Goal: Task Accomplishment & Management: Manage account settings

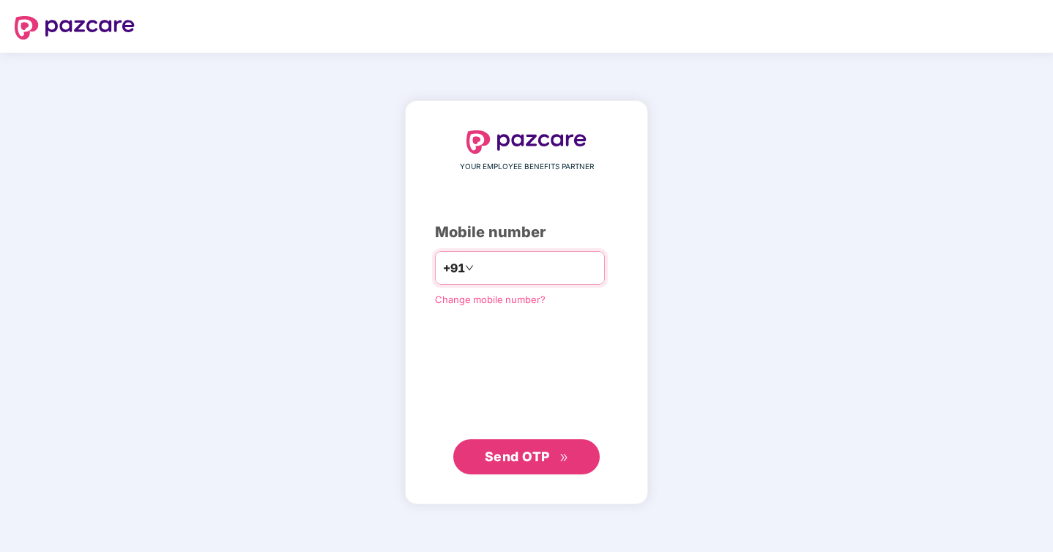
click at [507, 257] on input "number" at bounding box center [537, 267] width 120 height 23
type input "**********"
click at [548, 461] on span "Send OTP" at bounding box center [517, 455] width 65 height 15
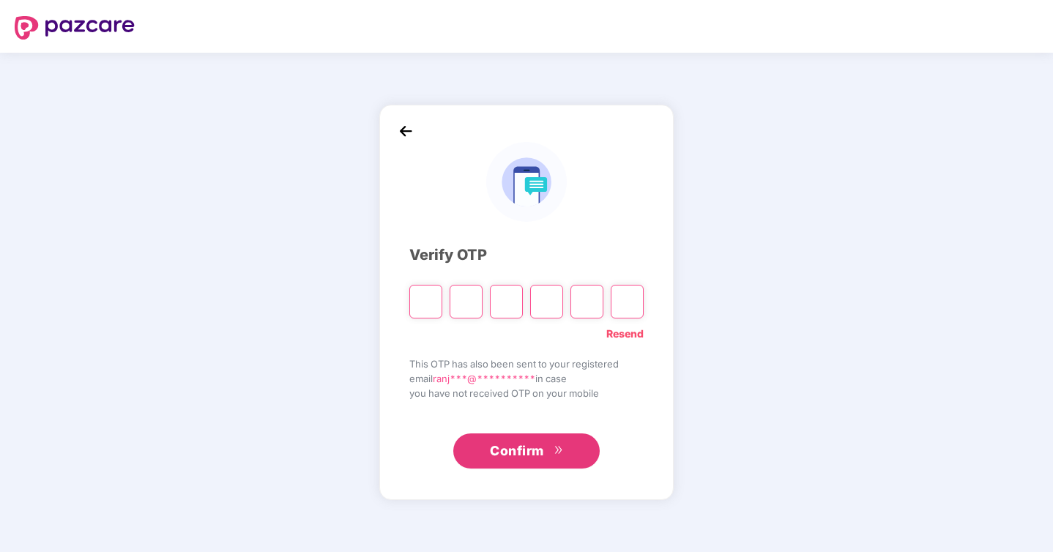
type input "*"
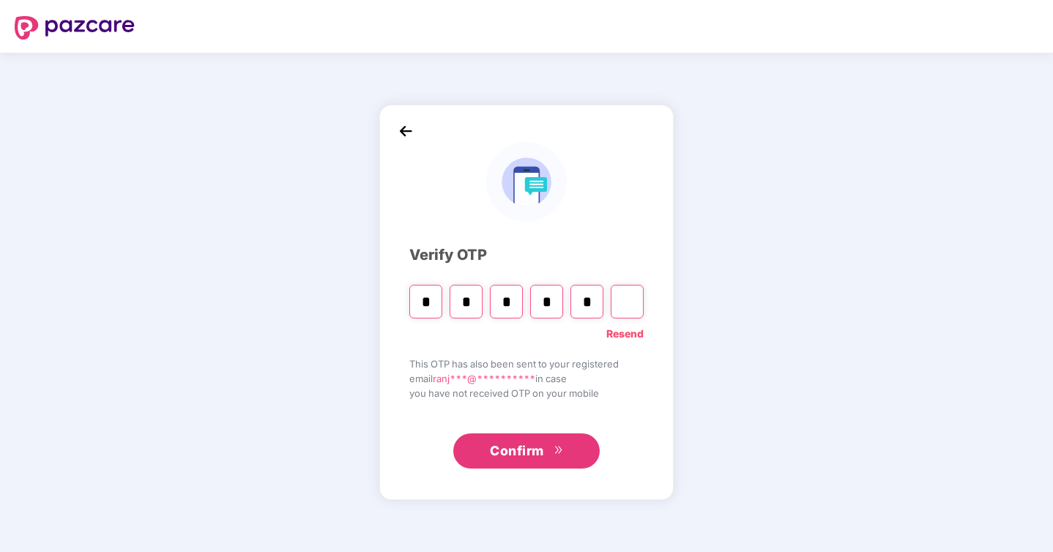
type input "*"
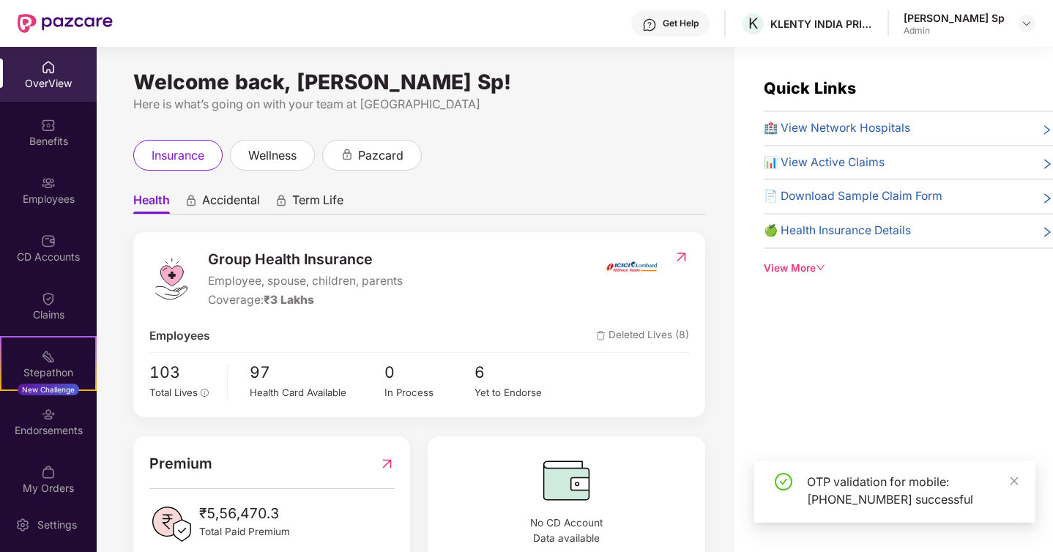
click at [41, 74] on img at bounding box center [48, 67] width 15 height 15
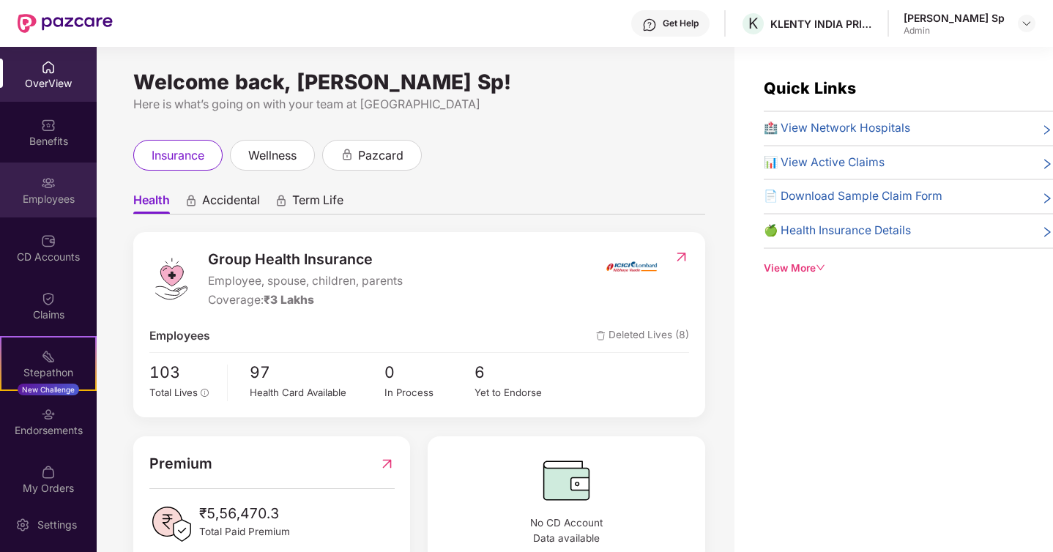
click at [54, 187] on div "Employees" at bounding box center [48, 190] width 97 height 55
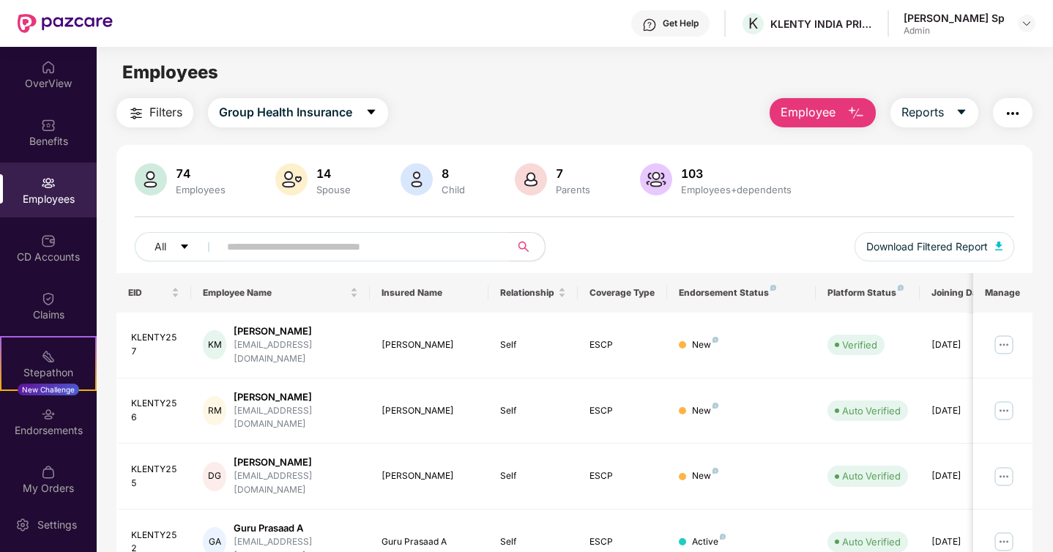
click at [352, 245] on input "text" at bounding box center [358, 247] width 263 height 22
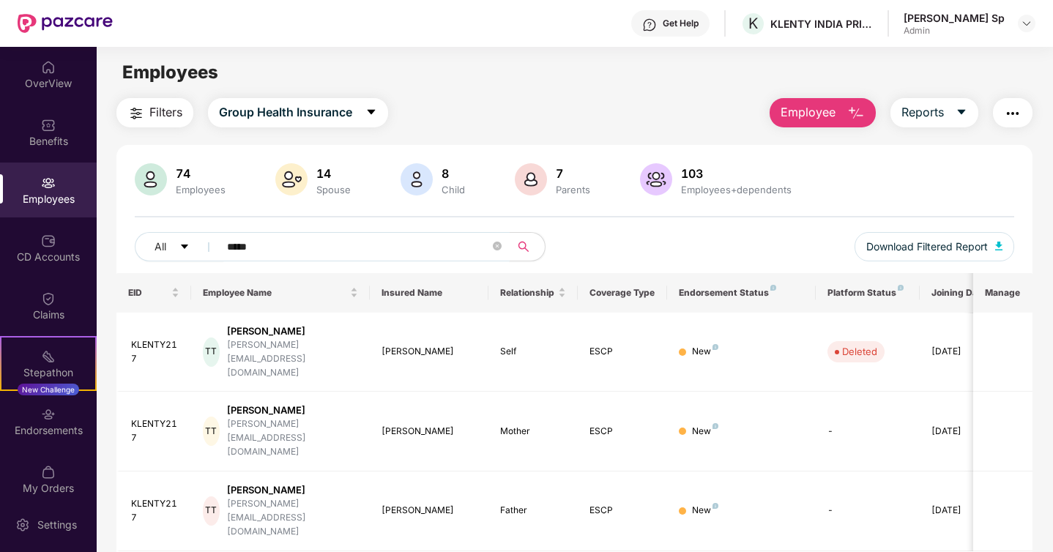
type input "*****"
click at [718, 499] on div "EID Employee Name Insured Name Relationship Coverage Type Endorsement Status Pl…" at bounding box center [574, 438] width 916 height 331
click at [158, 338] on div "KLENTY217" at bounding box center [155, 352] width 48 height 28
click at [268, 327] on div "Tanul Tembhekar" at bounding box center [292, 331] width 130 height 14
click at [547, 295] on span "Relationship" at bounding box center [527, 293] width 55 height 12
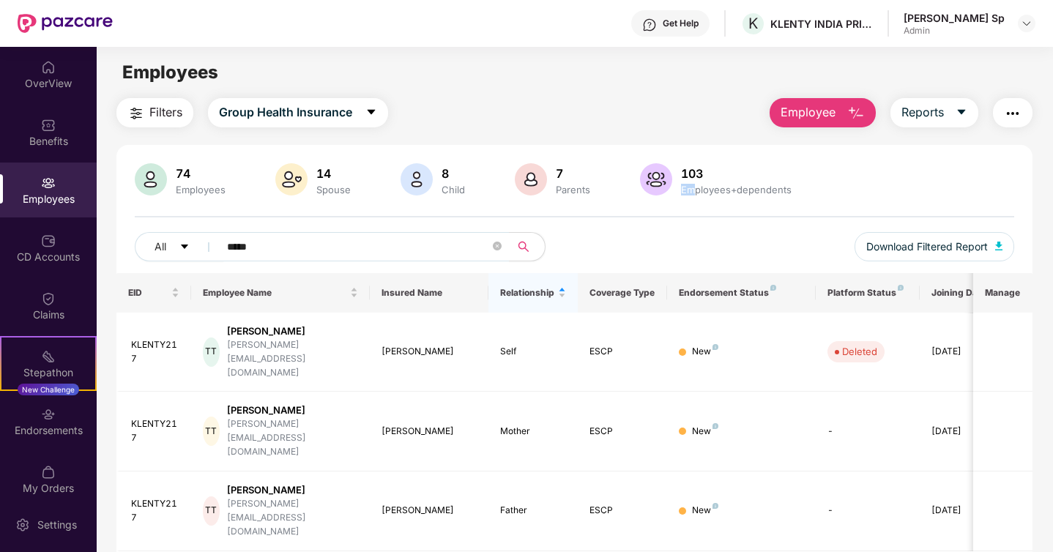
click at [691, 184] on div "Employees+dependents" at bounding box center [736, 190] width 116 height 12
click at [655, 174] on img at bounding box center [656, 179] width 32 height 32
click at [667, 175] on img at bounding box center [656, 179] width 32 height 32
click at [705, 175] on div "103" at bounding box center [736, 173] width 116 height 15
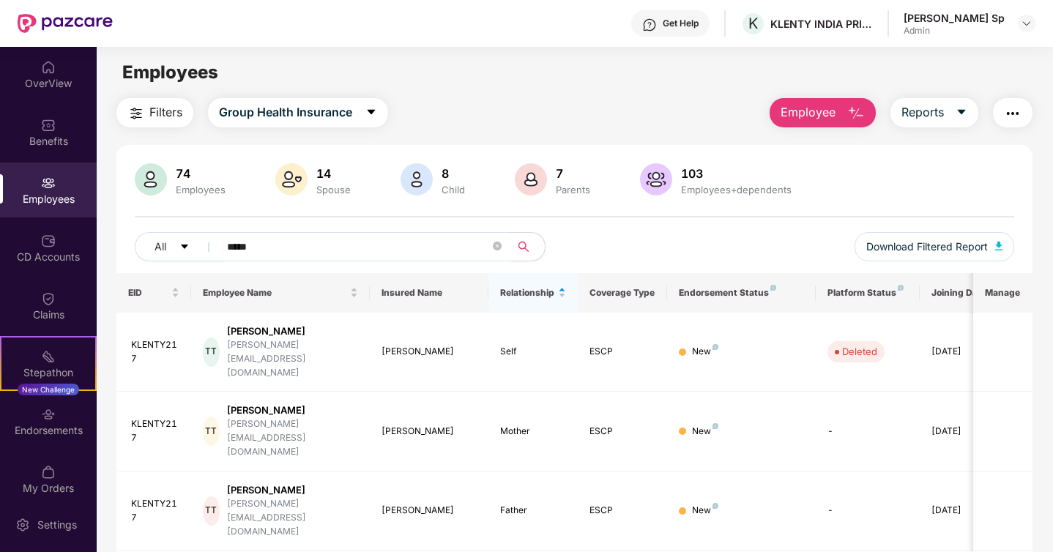
click at [645, 174] on img at bounding box center [656, 179] width 32 height 32
click at [144, 175] on img at bounding box center [151, 179] width 32 height 32
click at [64, 65] on div "OverView" at bounding box center [48, 74] width 97 height 55
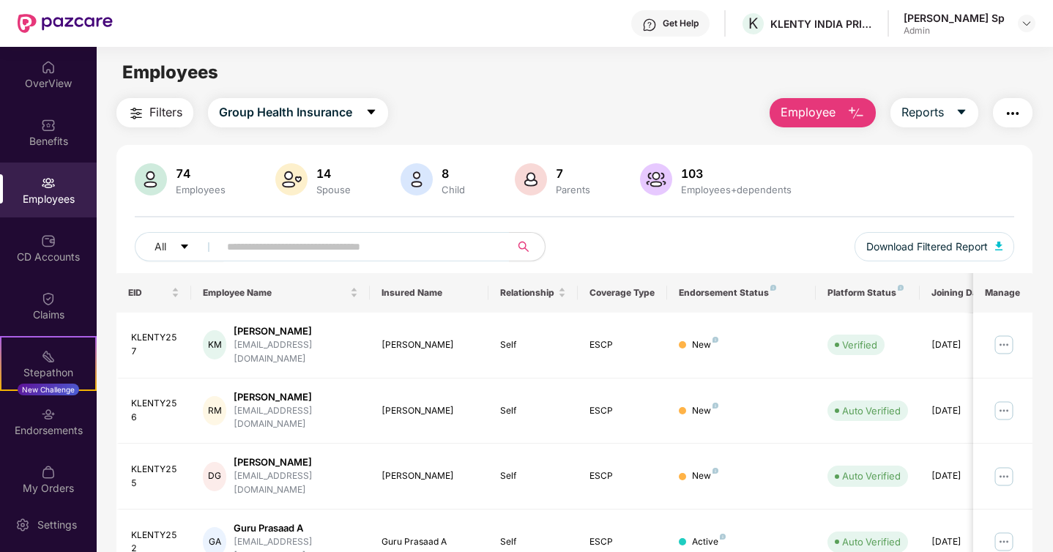
click at [806, 124] on button "Employee" at bounding box center [823, 112] width 106 height 29
click at [693, 110] on div "Filters Group Health Insurance Employee Reports" at bounding box center [574, 112] width 916 height 29
click at [686, 180] on div "103" at bounding box center [736, 173] width 116 height 15
click at [822, 124] on button "Employee" at bounding box center [823, 112] width 106 height 29
click at [560, 189] on div "Parents" at bounding box center [573, 190] width 40 height 12
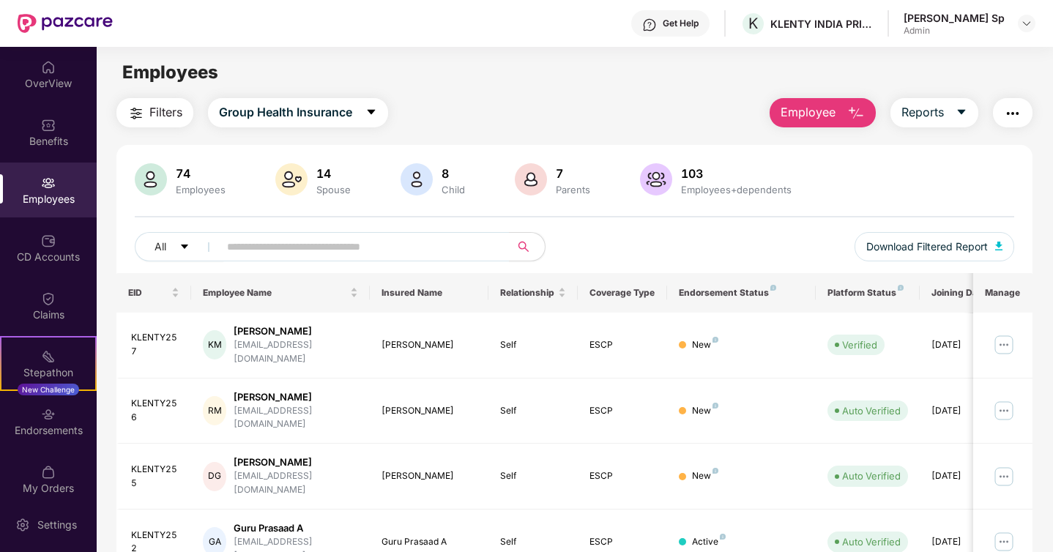
click at [524, 176] on img at bounding box center [531, 179] width 32 height 32
click at [150, 177] on img at bounding box center [151, 179] width 32 height 32
click at [1016, 109] on img "button" at bounding box center [1013, 114] width 18 height 18
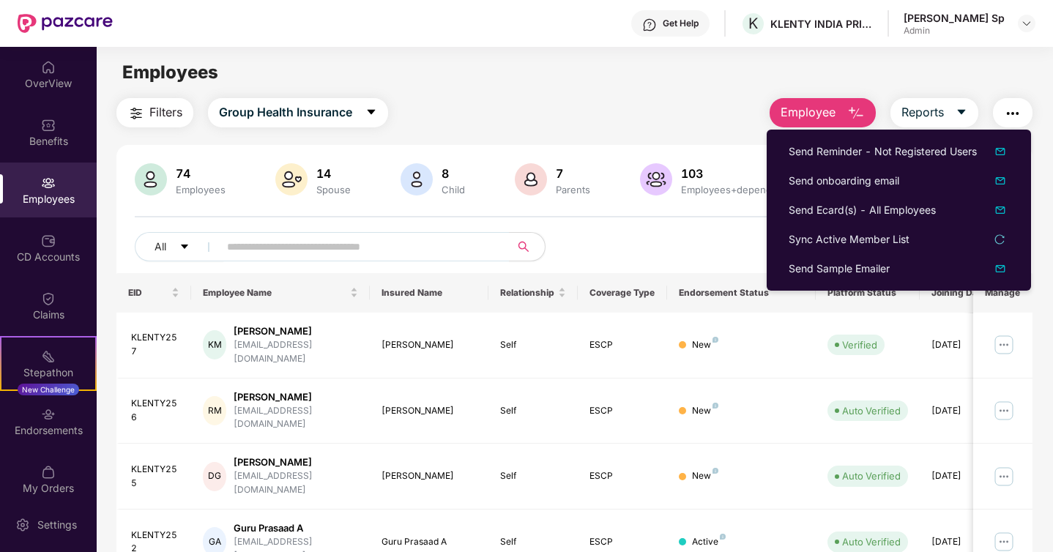
click at [729, 114] on div "Filters Group Health Insurance Employee Reports" at bounding box center [574, 112] width 916 height 29
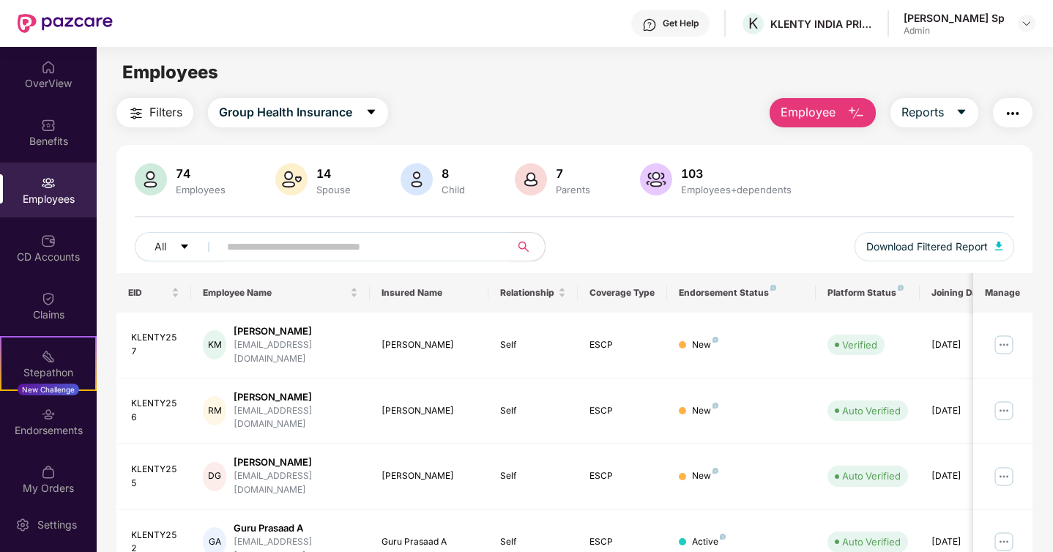
click at [814, 119] on span "Employee" at bounding box center [808, 112] width 55 height 18
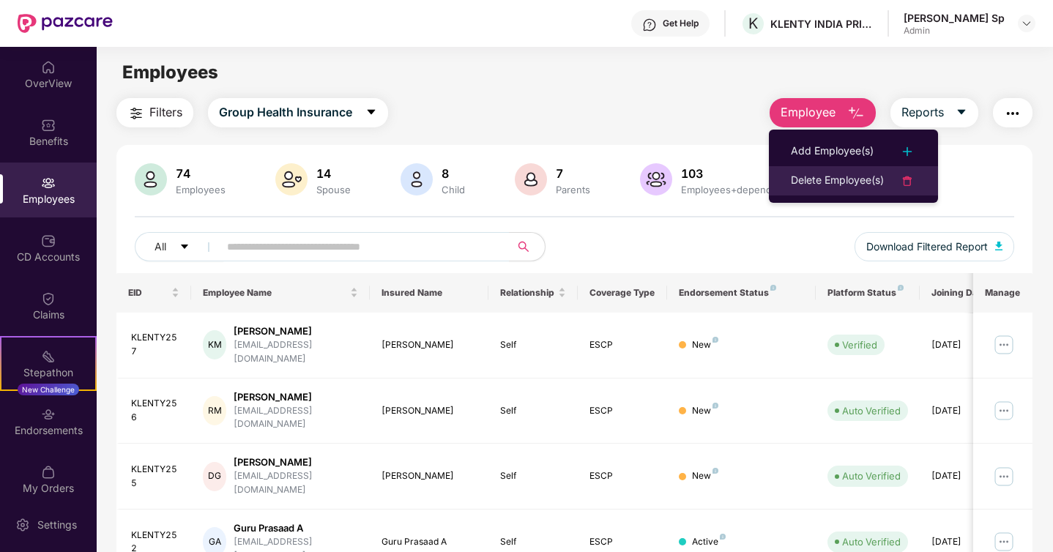
click at [856, 174] on div "Delete Employee(s)" at bounding box center [837, 181] width 93 height 18
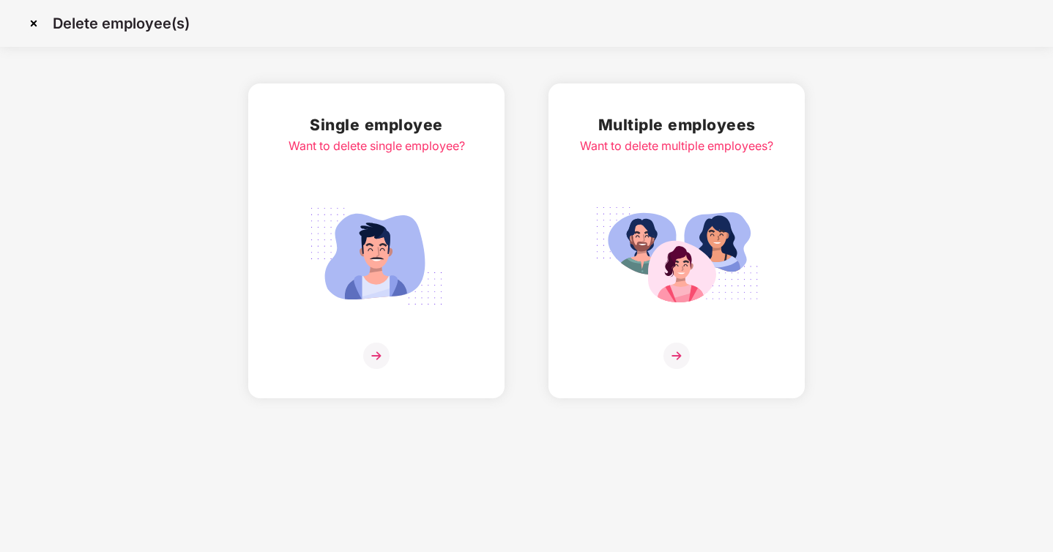
click at [420, 250] on img at bounding box center [376, 256] width 164 height 114
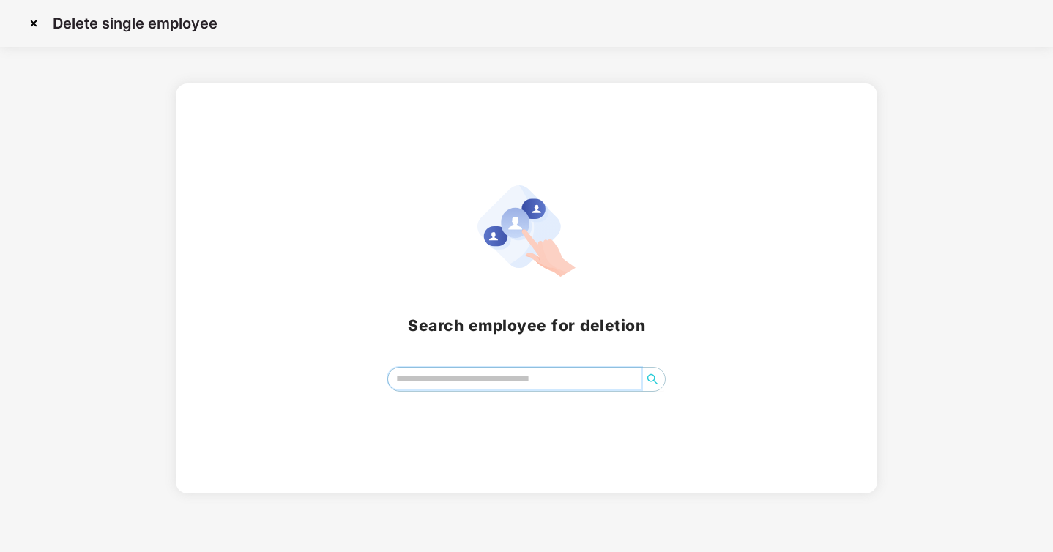
click at [471, 376] on input "search" at bounding box center [514, 379] width 253 height 22
type input "*"
type input "*****"
click at [39, 19] on img at bounding box center [33, 23] width 23 height 23
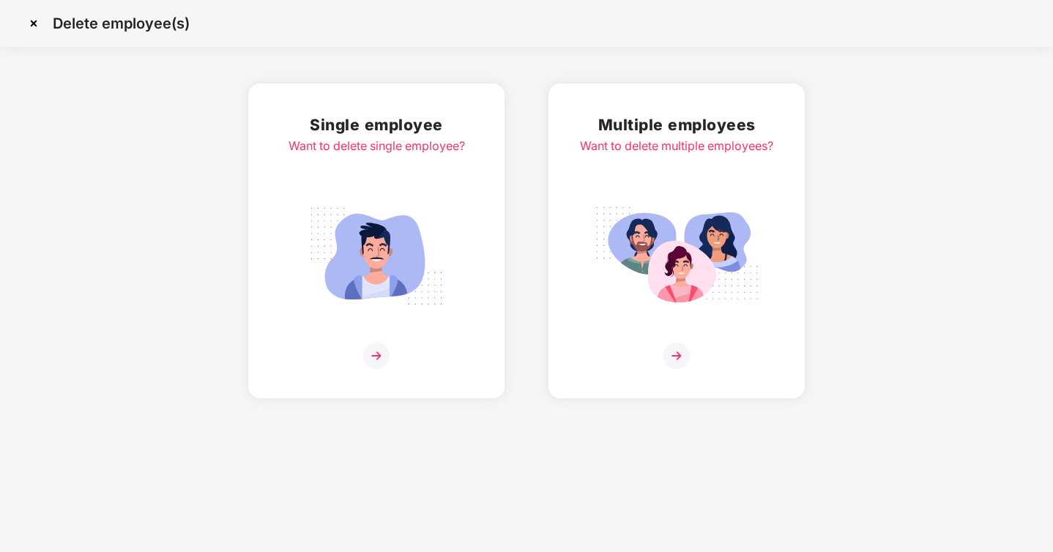
click at [368, 352] on img at bounding box center [376, 356] width 26 height 26
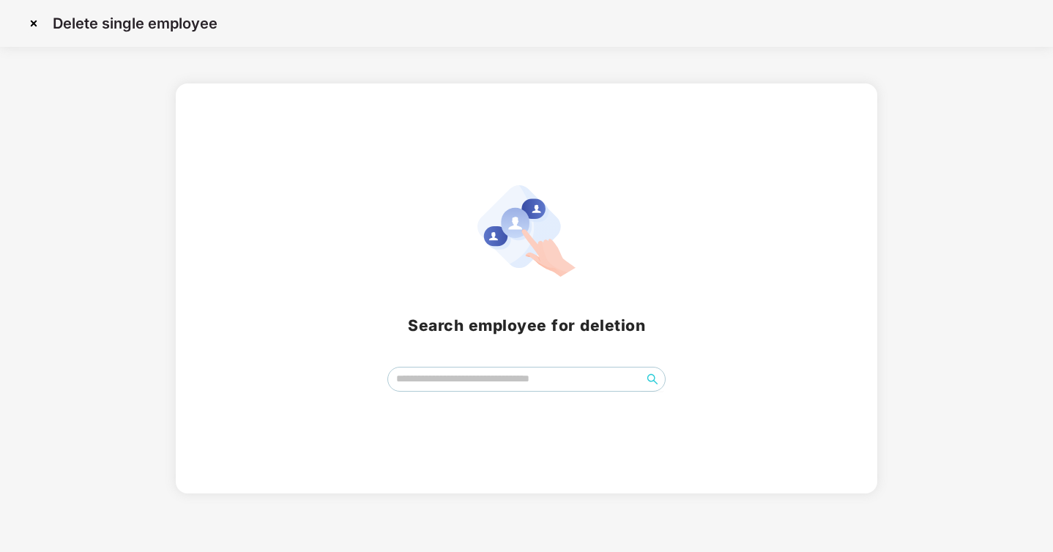
click at [36, 18] on img at bounding box center [33, 23] width 23 height 23
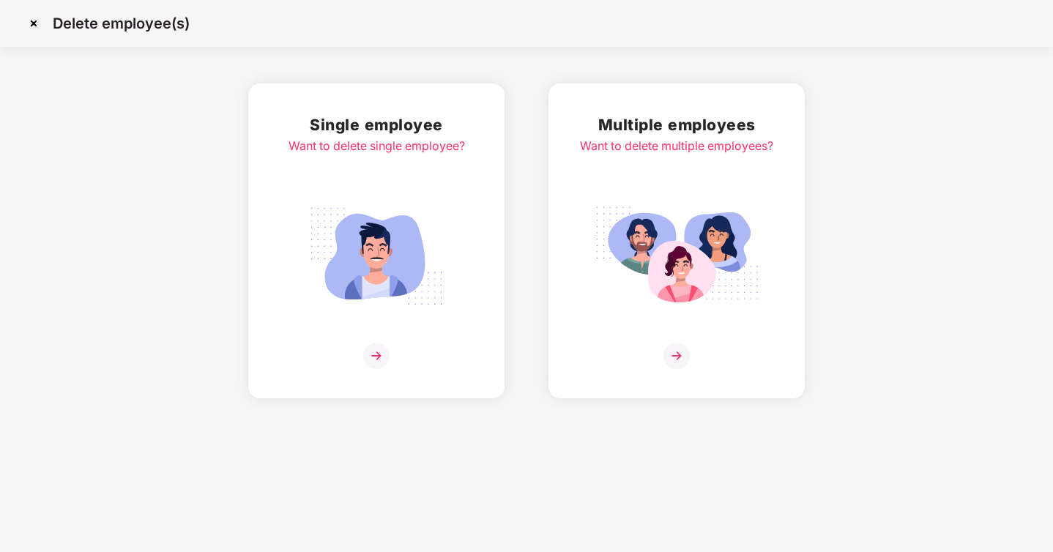
click at [29, 17] on img at bounding box center [33, 23] width 23 height 23
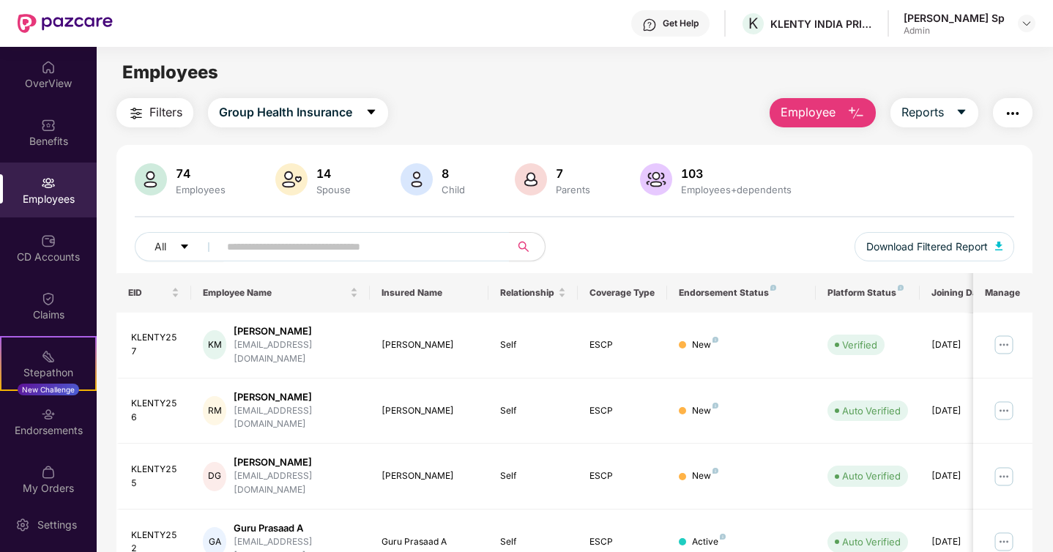
click at [1019, 29] on div at bounding box center [1027, 24] width 18 height 18
click at [1020, 26] on div at bounding box center [1027, 24] width 18 height 18
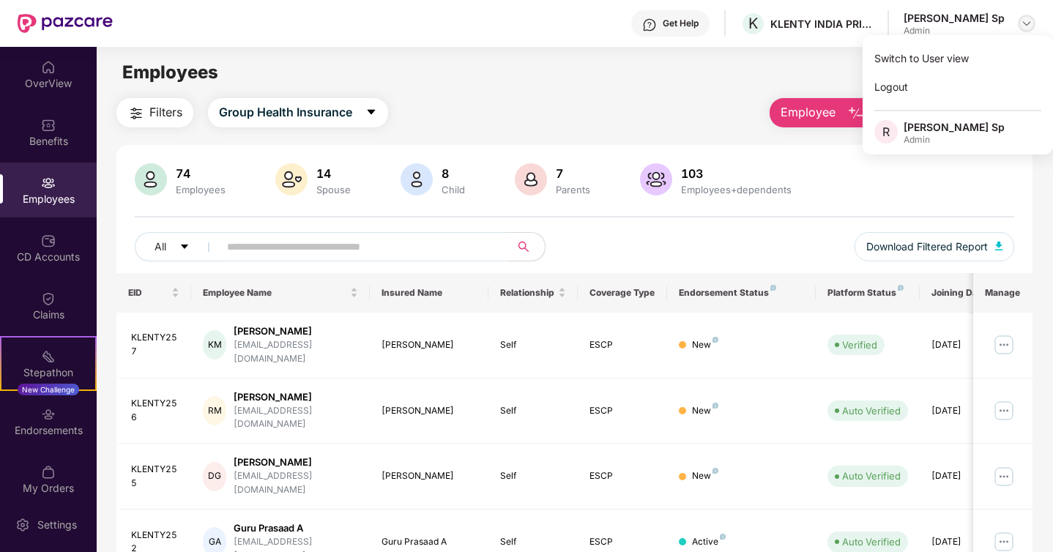
click at [1022, 26] on img at bounding box center [1027, 24] width 12 height 12
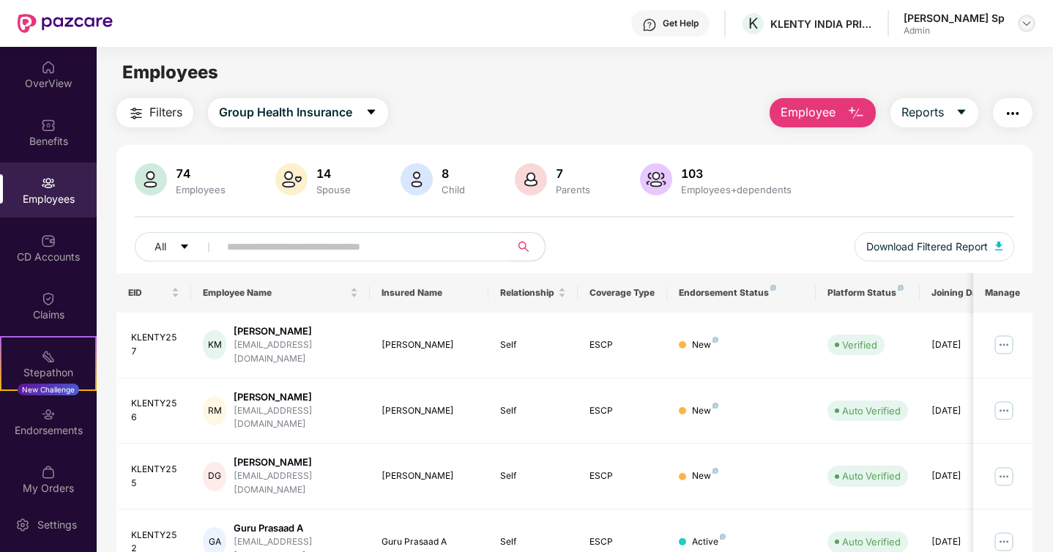
click at [1022, 26] on img at bounding box center [1027, 24] width 12 height 12
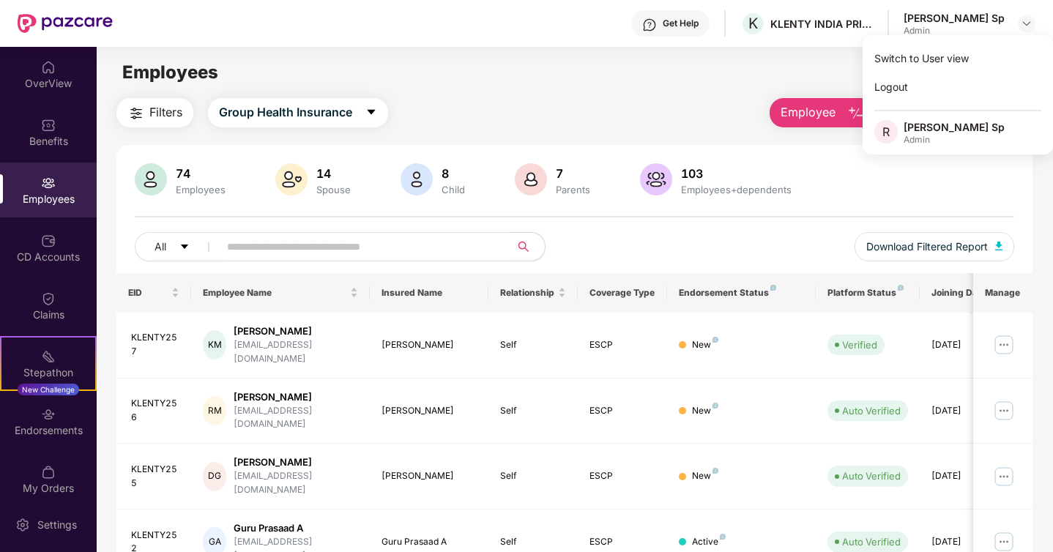
click at [496, 126] on div "Filters Group Health Insurance Employee Reports" at bounding box center [574, 112] width 916 height 29
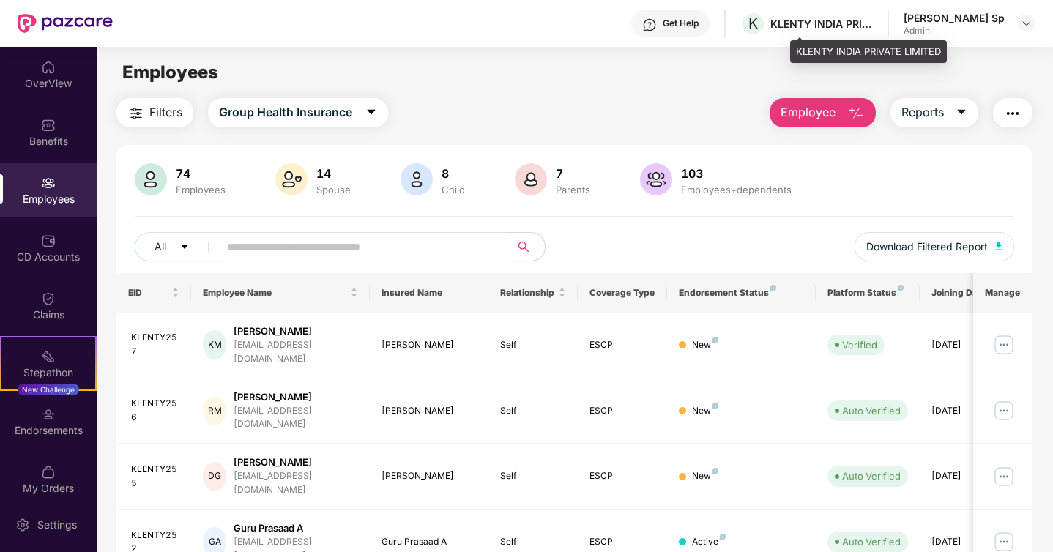
click at [836, 26] on div "KLENTY INDIA PRIVATE LIMITED" at bounding box center [821, 24] width 103 height 14
click at [864, 12] on div "K KLENTY INDIA PRIVATE LIMITED" at bounding box center [806, 24] width 133 height 26
click at [1006, 109] on img "button" at bounding box center [1013, 114] width 18 height 18
click at [590, 114] on div "Filters Group Health Insurance Employee Reports" at bounding box center [574, 112] width 916 height 29
click at [691, 184] on div "Employees+dependents" at bounding box center [736, 190] width 116 height 12
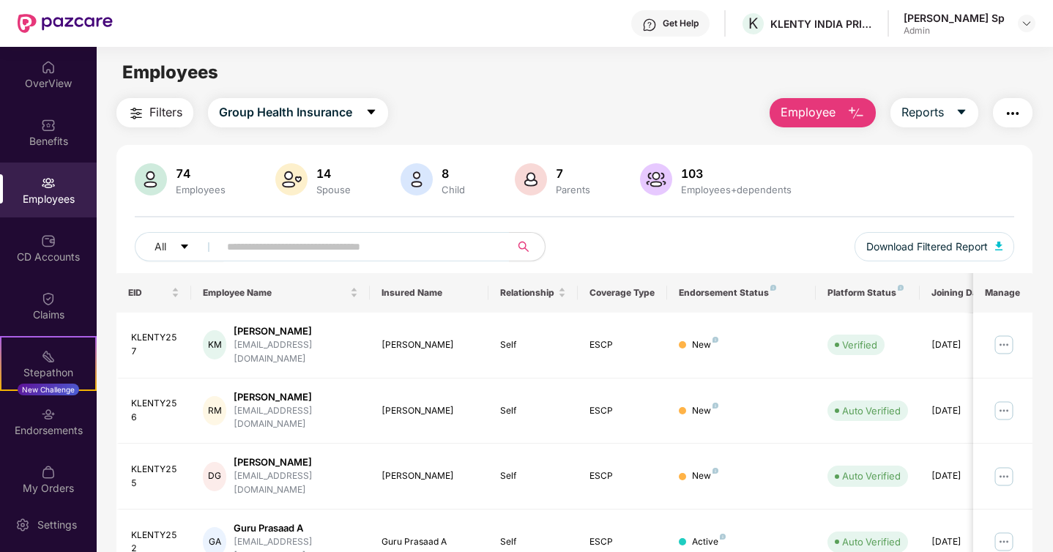
click at [660, 189] on img at bounding box center [656, 179] width 32 height 32
click at [301, 244] on input "text" at bounding box center [358, 247] width 263 height 22
type input "*"
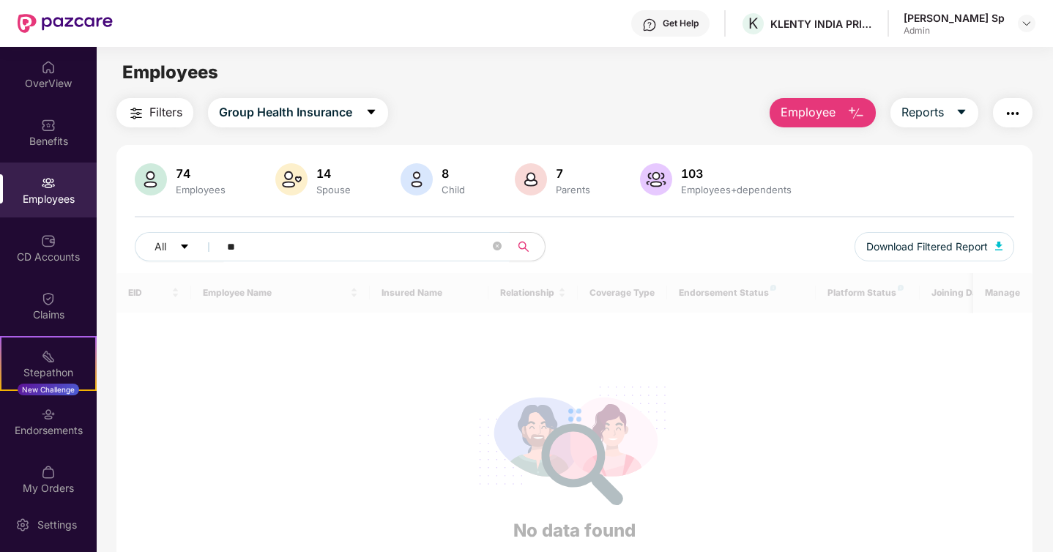
type input "*"
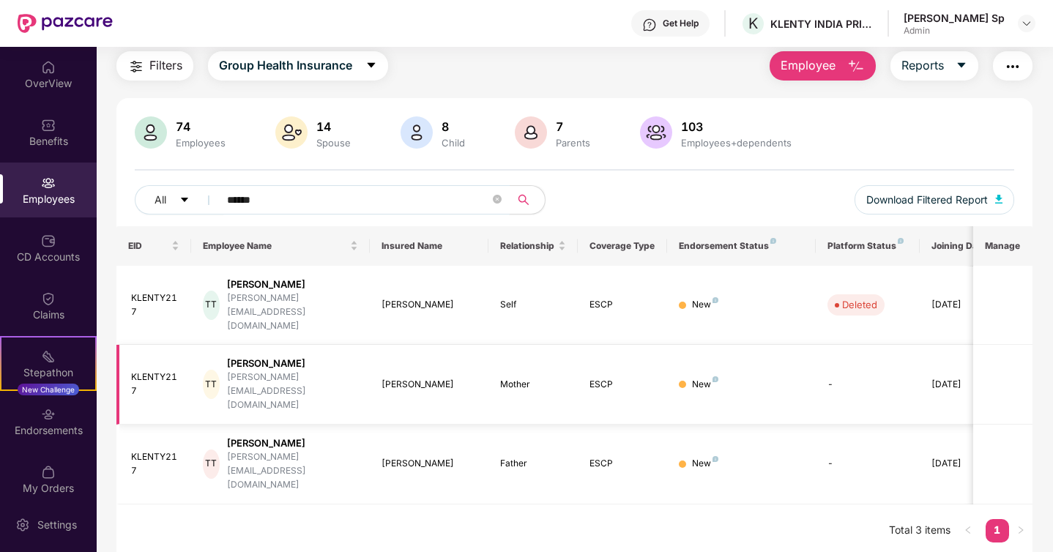
scroll to position [0, 1]
click at [142, 73] on img "button" at bounding box center [136, 67] width 18 height 18
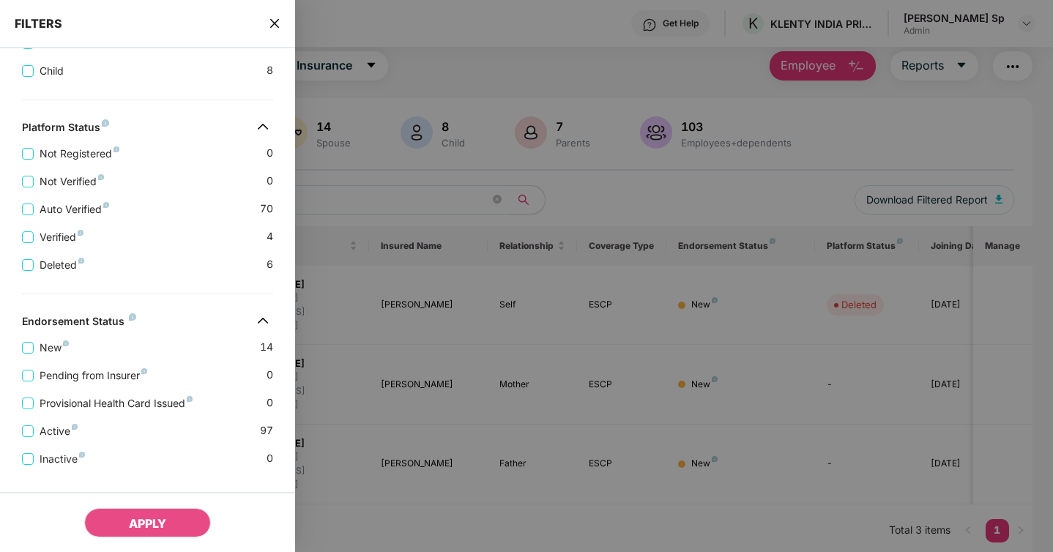
scroll to position [327, 0]
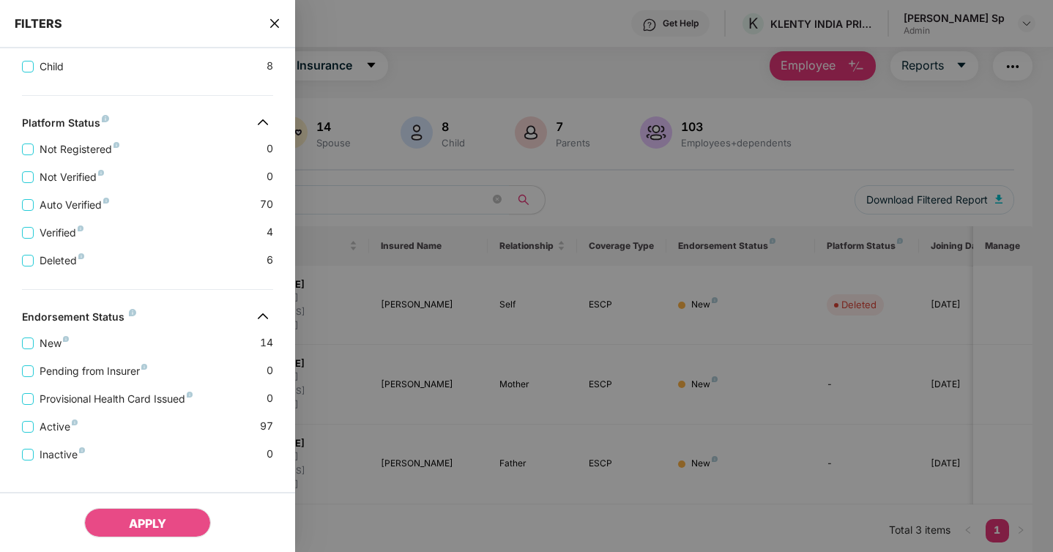
click at [451, 185] on div at bounding box center [526, 276] width 1053 height 552
click at [394, 496] on div at bounding box center [526, 276] width 1053 height 552
drag, startPoint x: 394, startPoint y: 496, endPoint x: 367, endPoint y: 70, distance: 427.8
click at [367, 102] on div at bounding box center [526, 276] width 1053 height 552
click at [270, 23] on icon "close" at bounding box center [275, 24] width 12 height 12
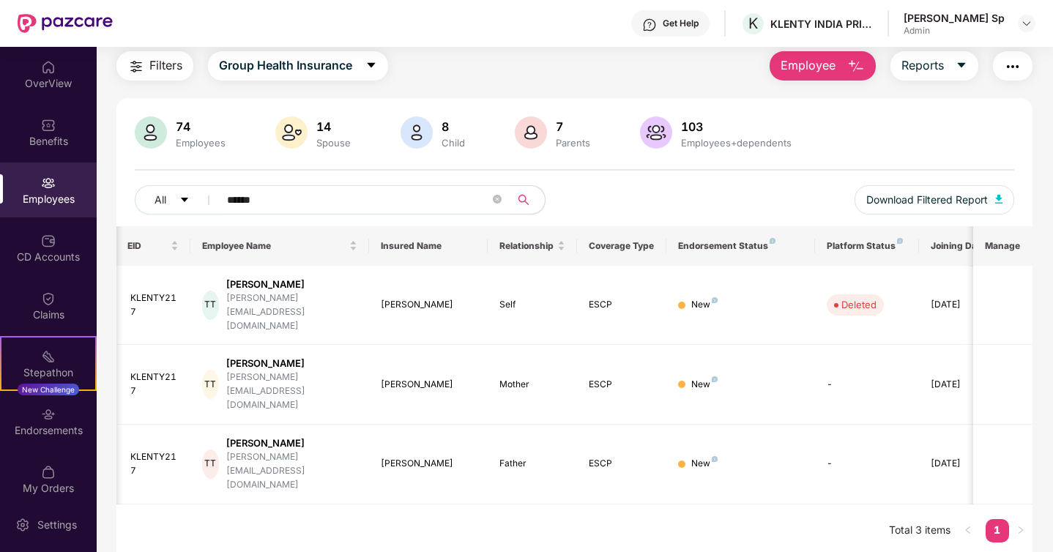
click at [389, 193] on input "*****" at bounding box center [358, 200] width 263 height 22
type input "*"
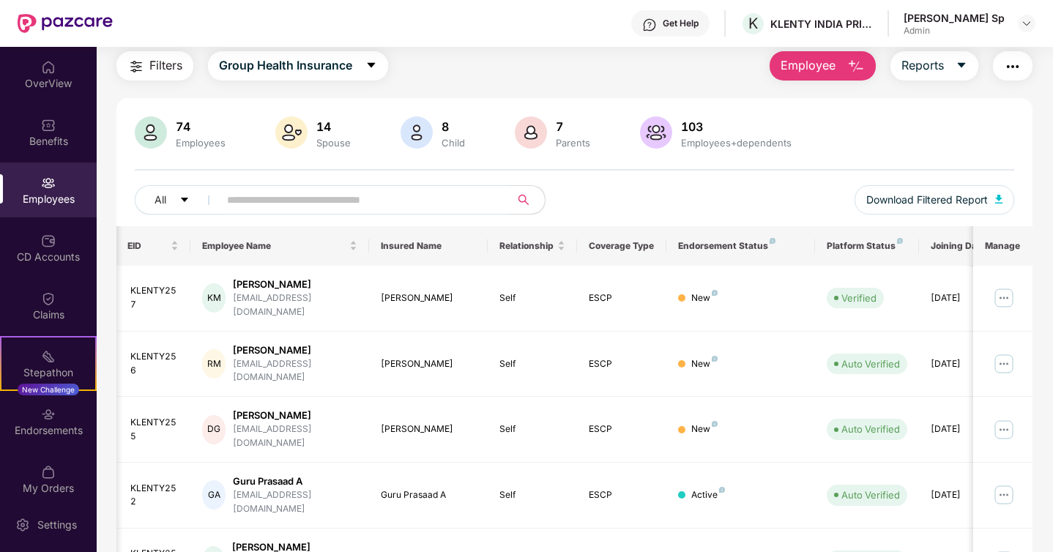
click at [338, 192] on input "text" at bounding box center [358, 200] width 263 height 22
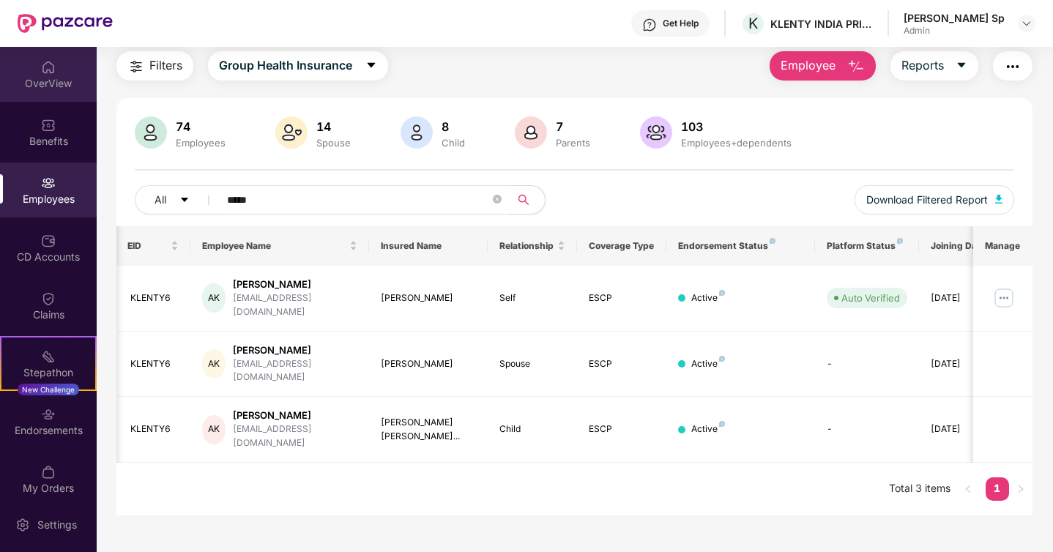
type input "*****"
click at [83, 92] on div "OverView" at bounding box center [48, 74] width 97 height 55
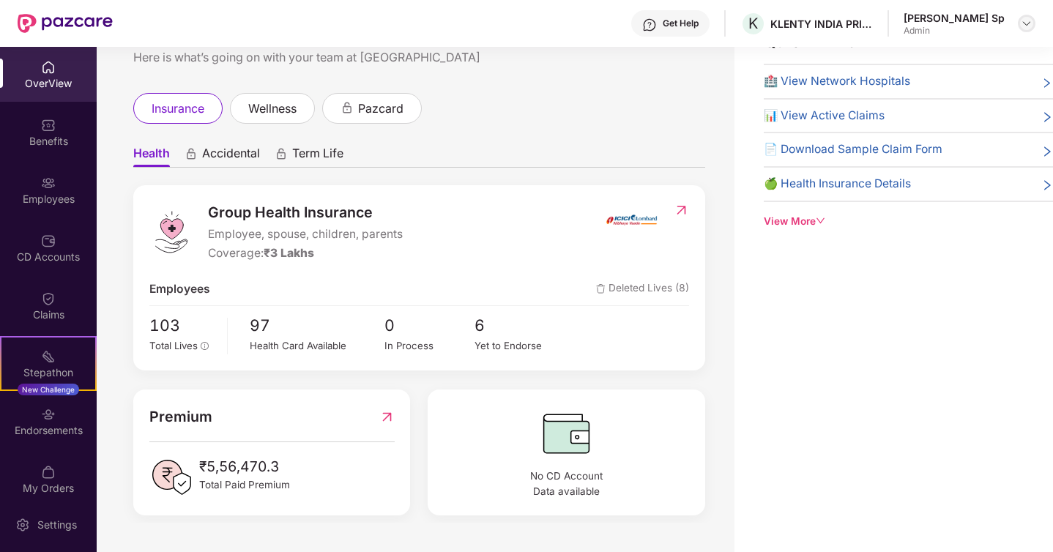
click at [1032, 19] on img at bounding box center [1027, 24] width 12 height 12
click at [710, 70] on div "Welcome back, Ranjani Sp! Here is what’s going on with your team at Pazcare ins…" at bounding box center [416, 261] width 638 height 523
